Goal: Transaction & Acquisition: Purchase product/service

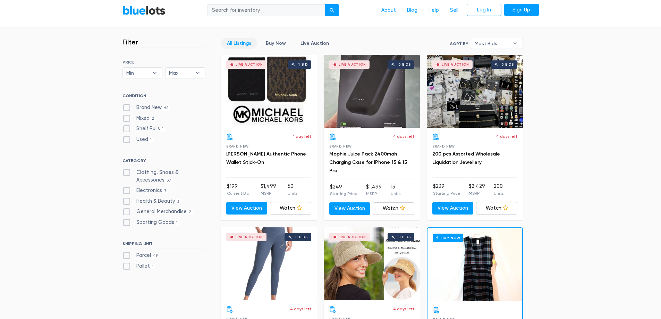
scroll to position [197, 0]
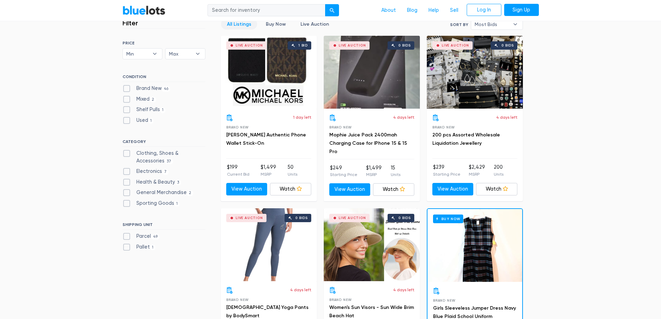
click at [126, 86] on label "Brand New 46" at bounding box center [146, 89] width 48 height 8
click at [126, 86] on New"] "Brand New 46" at bounding box center [124, 87] width 5 height 5
checkbox New"] "true"
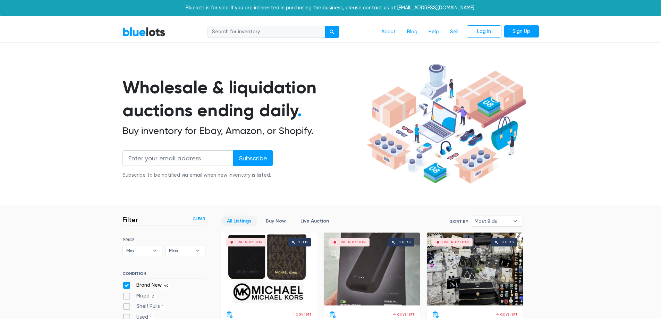
scroll to position [187, 0]
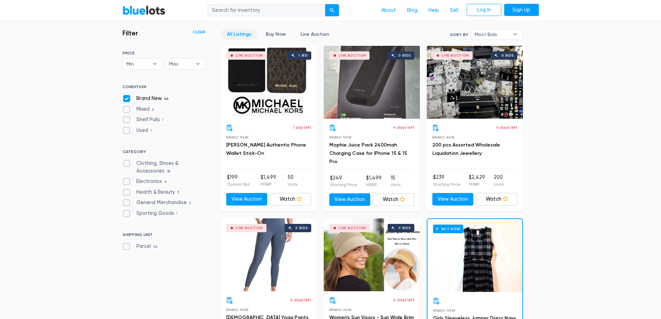
click at [125, 162] on label "Clothing, Shoes & Accessories 36" at bounding box center [163, 167] width 83 height 15
click at [125, 162] on Accessories"] "Clothing, Shoes & Accessories 36" at bounding box center [124, 162] width 5 height 5
checkbox Accessories"] "true"
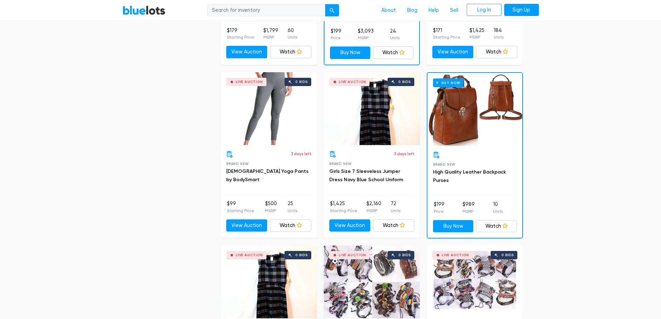
scroll to position [718, 0]
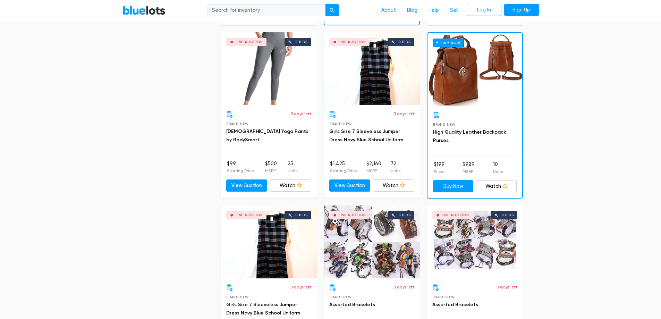
click at [259, 12] on input "search" at bounding box center [266, 10] width 118 height 12
type input "oqq"
click at [325, 4] on button "submit" at bounding box center [332, 10] width 14 height 12
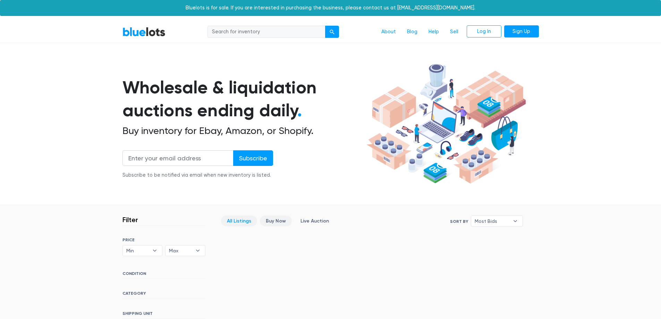
click at [276, 223] on link "Buy Now" at bounding box center [276, 220] width 32 height 11
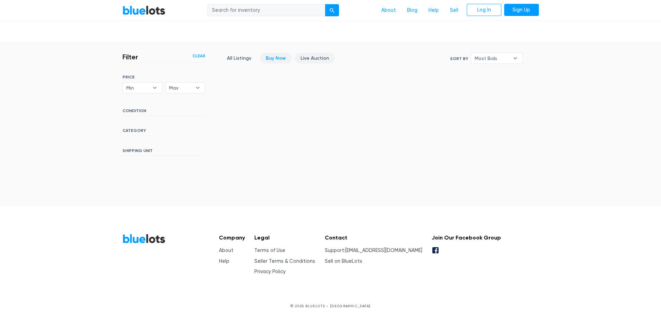
click at [306, 60] on link "Live Auction" at bounding box center [314, 58] width 40 height 11
